Goal: Contribute content

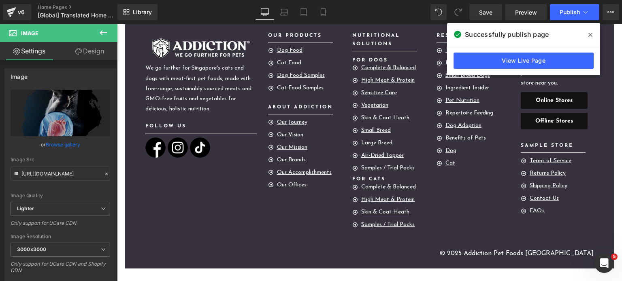
scroll to position [2423, 0]
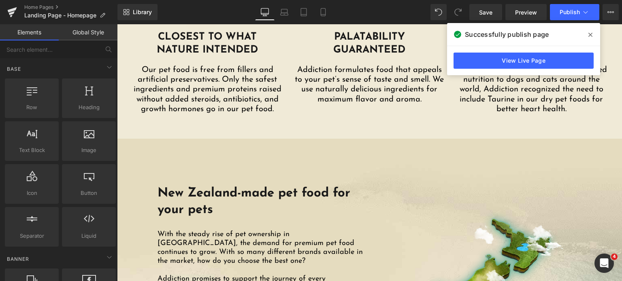
scroll to position [1020, 0]
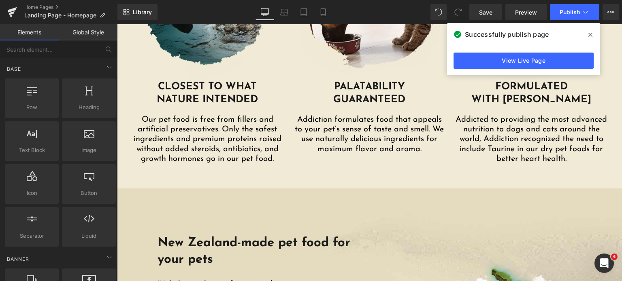
click at [589, 34] on icon at bounding box center [590, 35] width 4 height 6
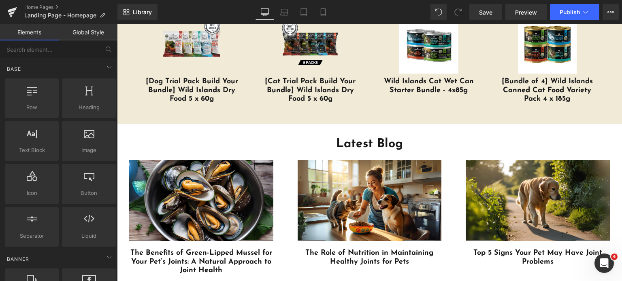
scroll to position [1964, 0]
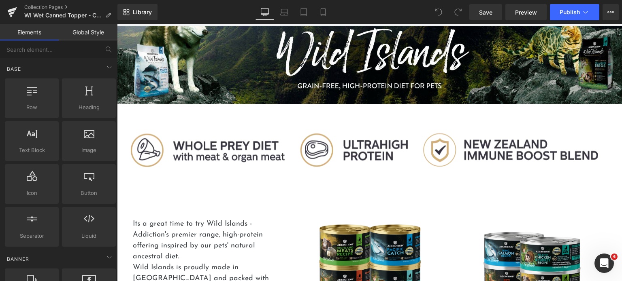
scroll to position [19, 0]
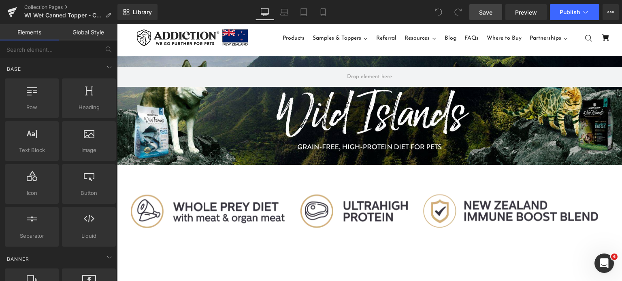
click at [490, 13] on span "Save" at bounding box center [485, 12] width 13 height 9
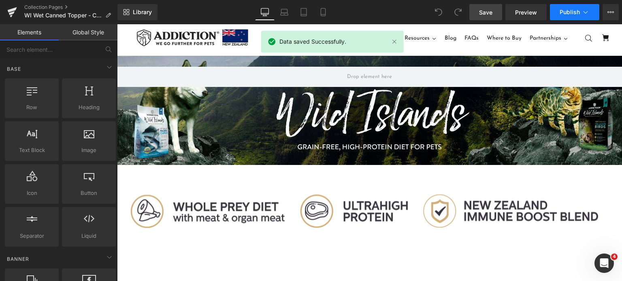
click at [560, 15] on span "Publish" at bounding box center [570, 12] width 20 height 6
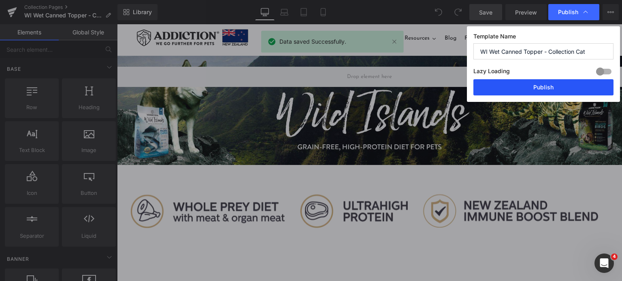
click at [535, 87] on button "Publish" at bounding box center [543, 87] width 140 height 16
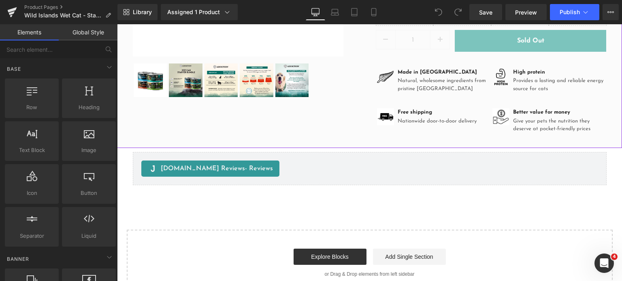
scroll to position [247, 0]
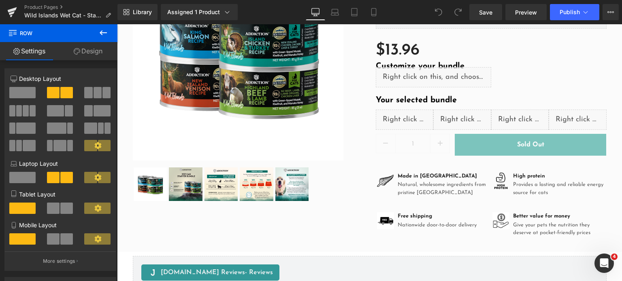
scroll to position [131, 0]
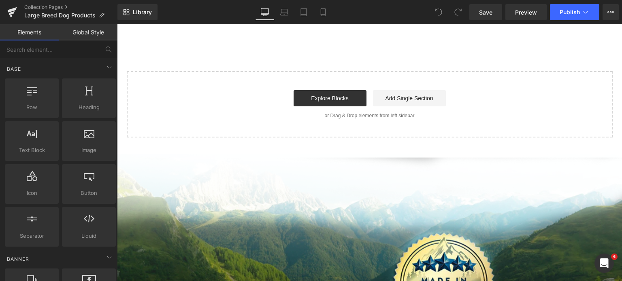
scroll to position [1653, 0]
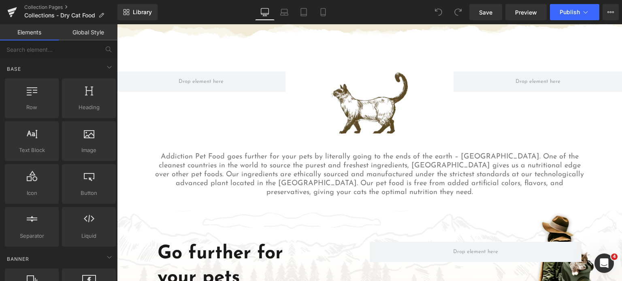
scroll to position [1001, 0]
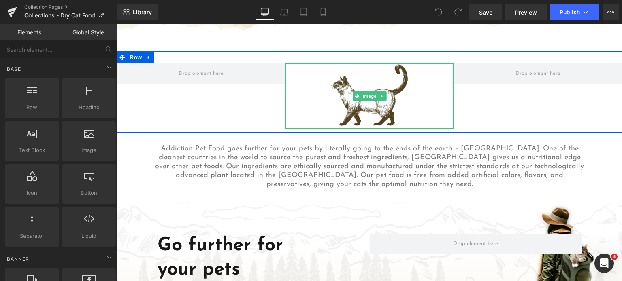
click at [369, 73] on img at bounding box center [370, 96] width 84 height 65
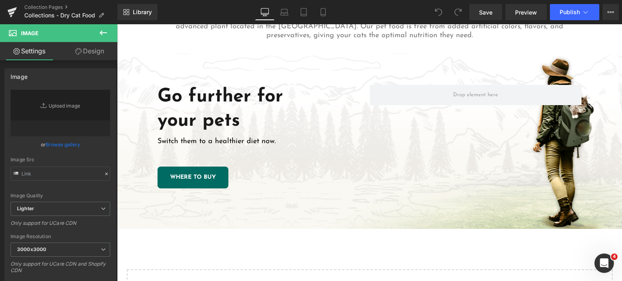
scroll to position [1015, 0]
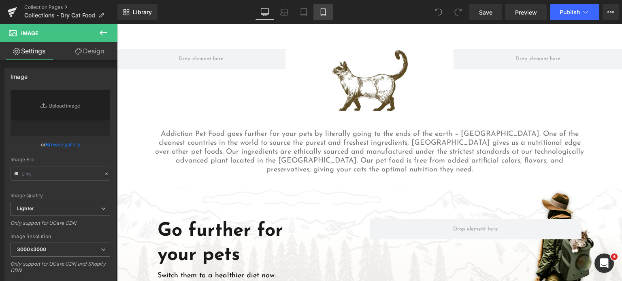
click at [330, 11] on link "Mobile" at bounding box center [322, 12] width 19 height 16
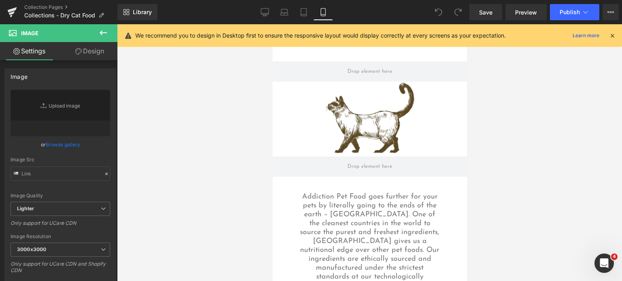
scroll to position [2271, 0]
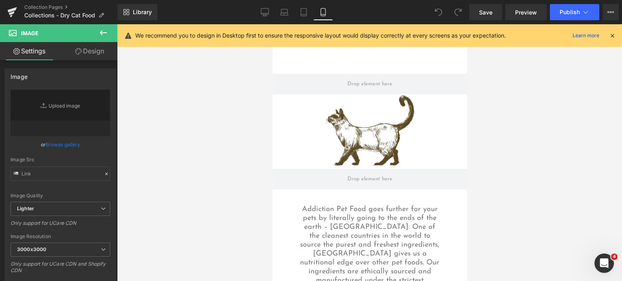
click at [609, 36] on icon at bounding box center [611, 35] width 7 height 7
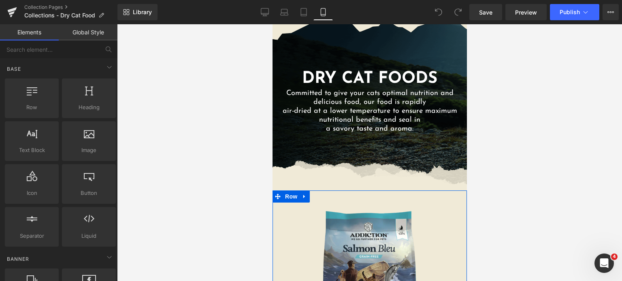
scroll to position [0, 0]
